Goal: Check status: Check status

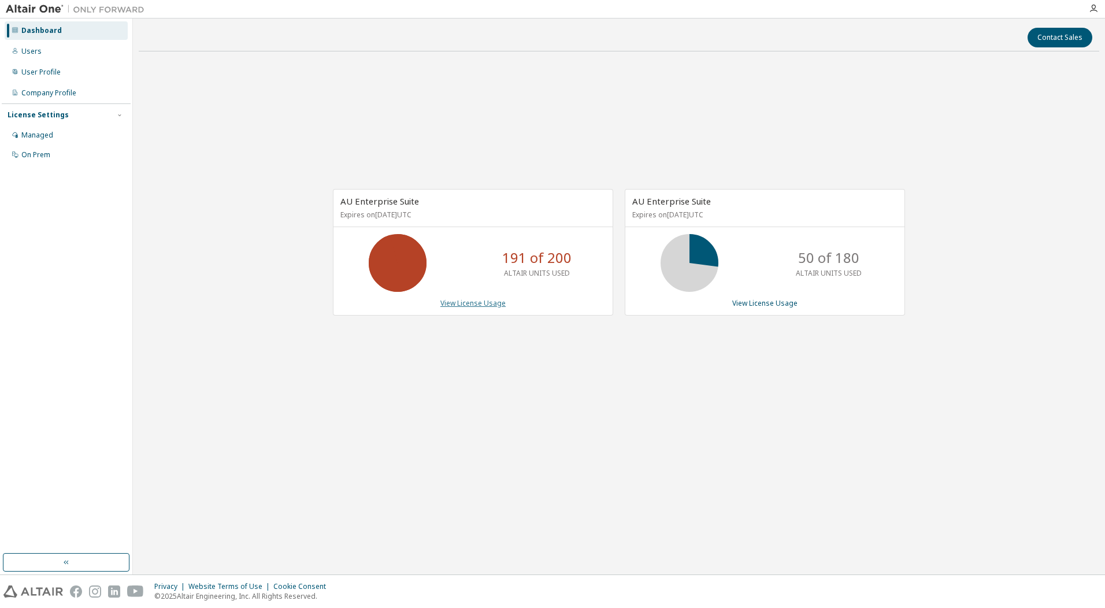
click at [479, 303] on link "View License Usage" at bounding box center [472, 303] width 65 height 10
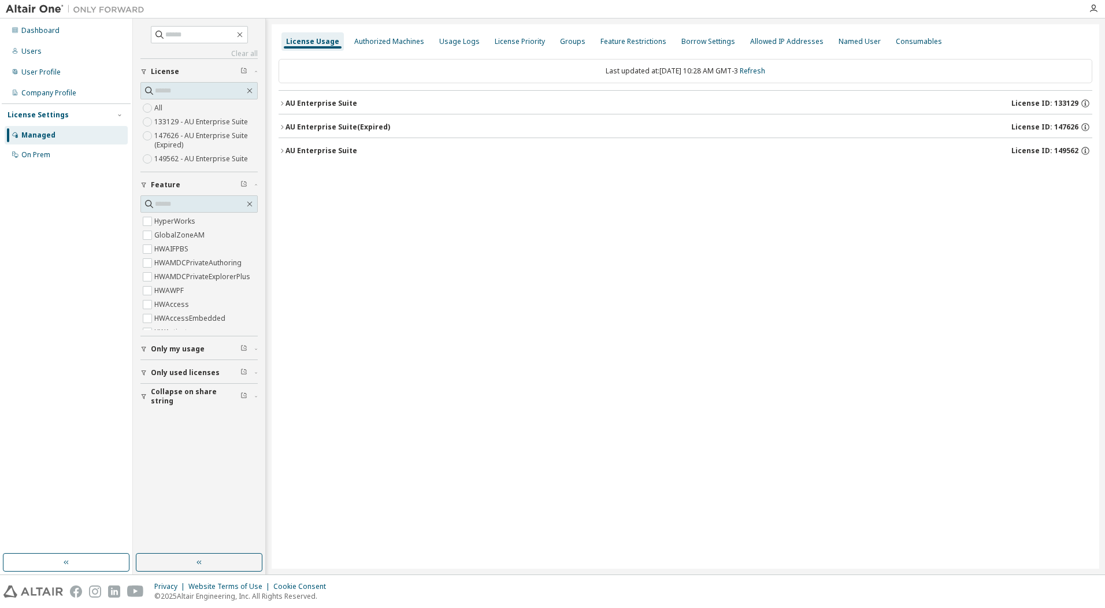
click at [169, 372] on span "Only used licenses" at bounding box center [185, 372] width 69 height 9
click at [332, 102] on div "AU Enterprise Suite" at bounding box center [322, 103] width 72 height 9
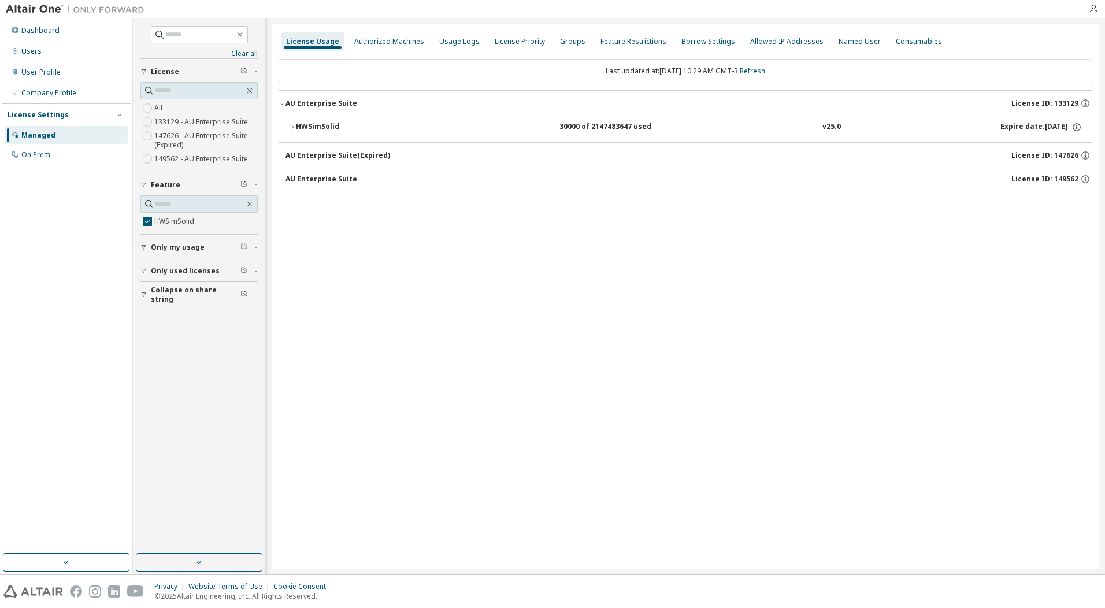
click at [327, 118] on button "HWSimSolid 30000 of 2147483647 used v25.0 Expire date: [DATE]" at bounding box center [685, 126] width 793 height 25
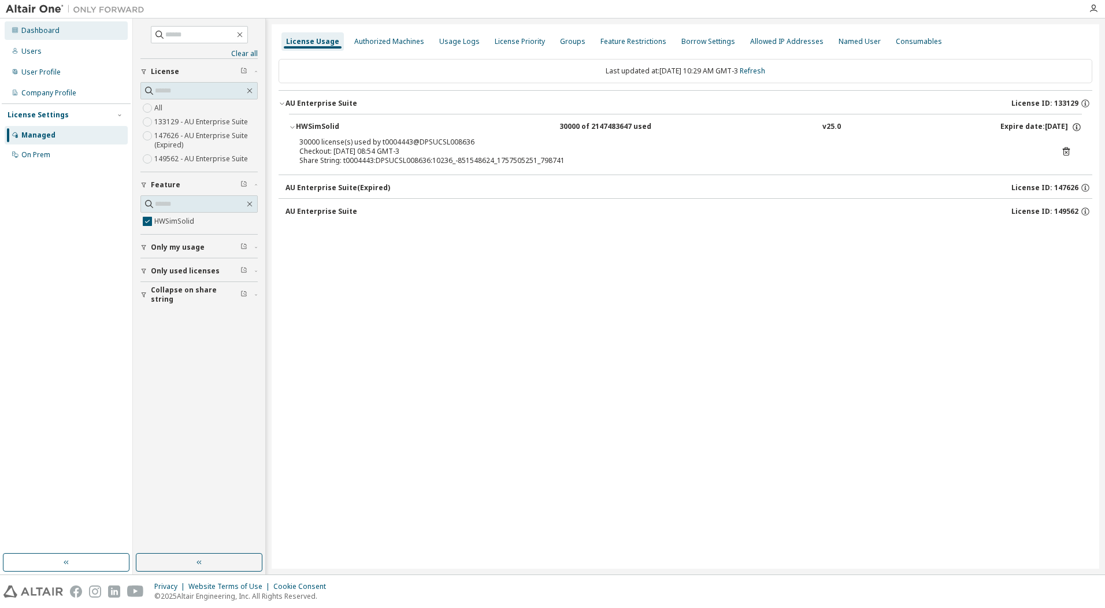
click at [36, 28] on div "Dashboard" at bounding box center [40, 30] width 38 height 9
